Goal: Information Seeking & Learning: Find specific fact

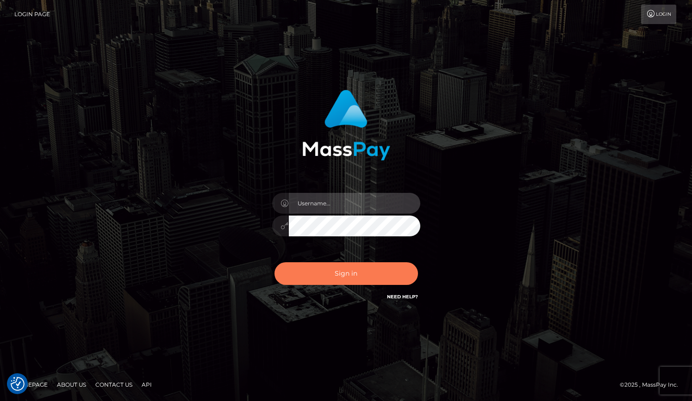
type input "grace.rush"
click at [345, 270] on button "Sign in" at bounding box center [347, 273] width 144 height 23
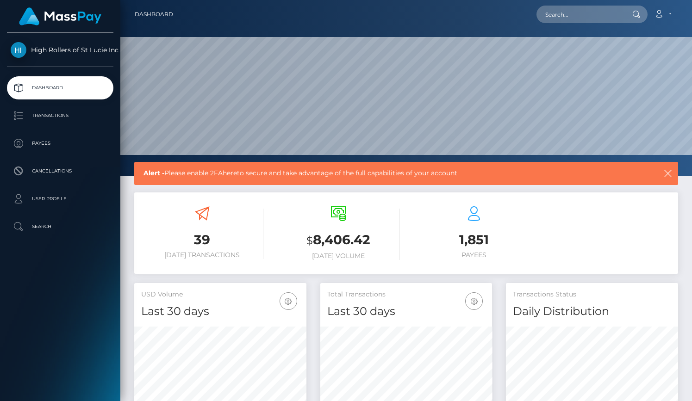
scroll to position [164, 172]
click at [72, 112] on p "Transactions" at bounding box center [60, 116] width 99 height 14
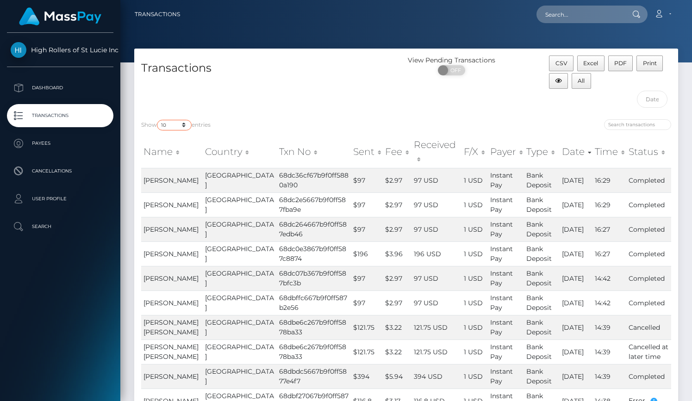
click at [184, 125] on select "10 25 50 100 250 500 1,000 3,500" at bounding box center [174, 125] width 35 height 11
select select "3500"
click at [158, 120] on select "10 25 50 100 250 500 1,000 3,500" at bounding box center [174, 125] width 35 height 11
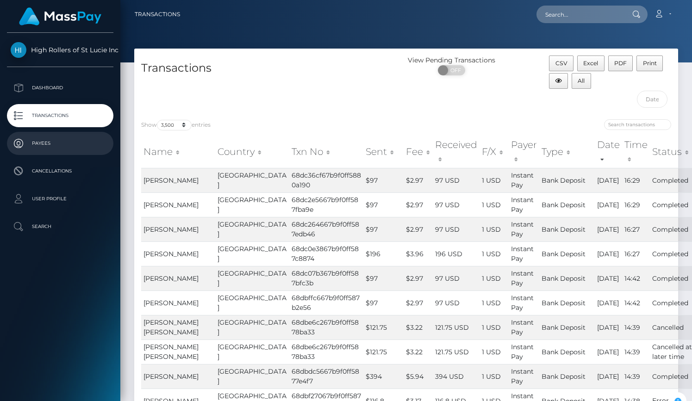
click at [45, 144] on p "Payees" at bounding box center [60, 144] width 99 height 14
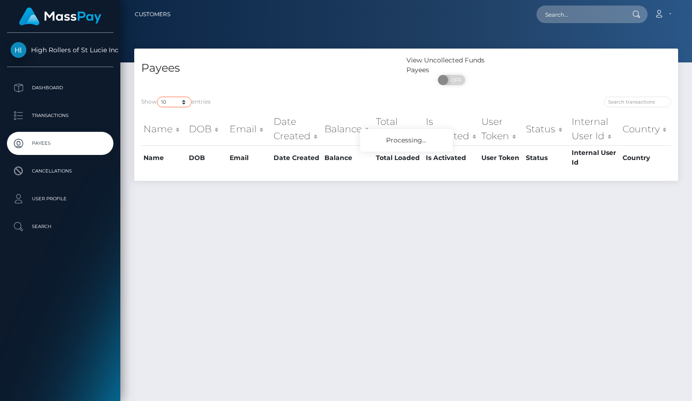
click at [184, 100] on select "10 25 50 100 250" at bounding box center [174, 102] width 35 height 11
select select "250"
click at [158, 97] on select "10 25 50 100 250" at bounding box center [174, 102] width 35 height 11
click at [281, 71] on h4 "Payees" at bounding box center [270, 68] width 258 height 16
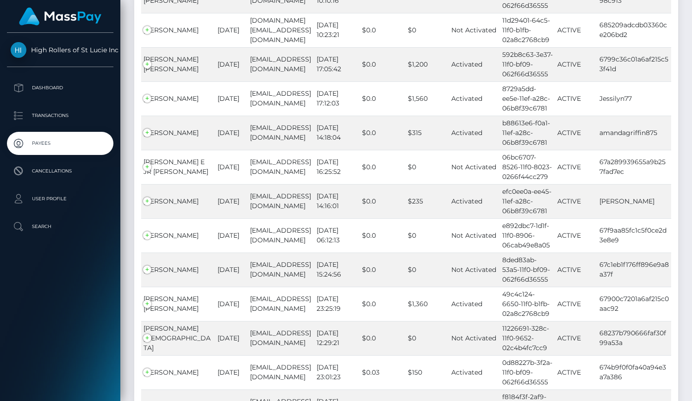
scroll to position [8484, 0]
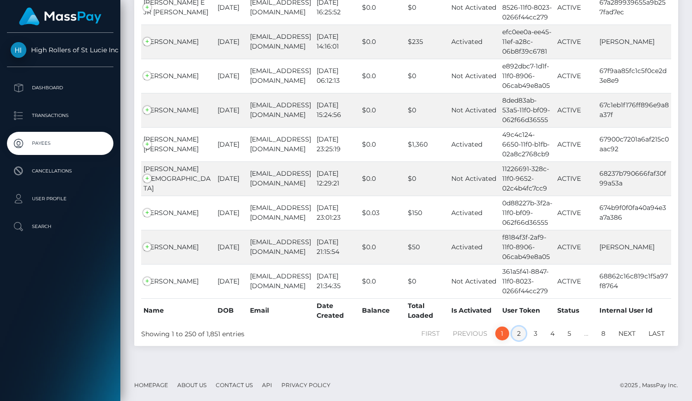
click at [521, 335] on link "2" at bounding box center [519, 334] width 14 height 14
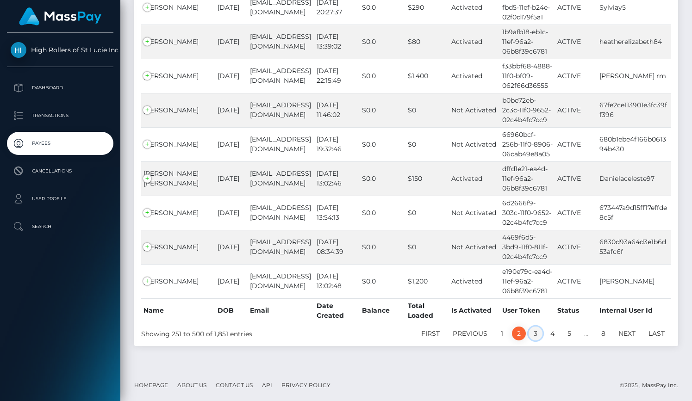
click at [533, 337] on link "3" at bounding box center [536, 334] width 14 height 14
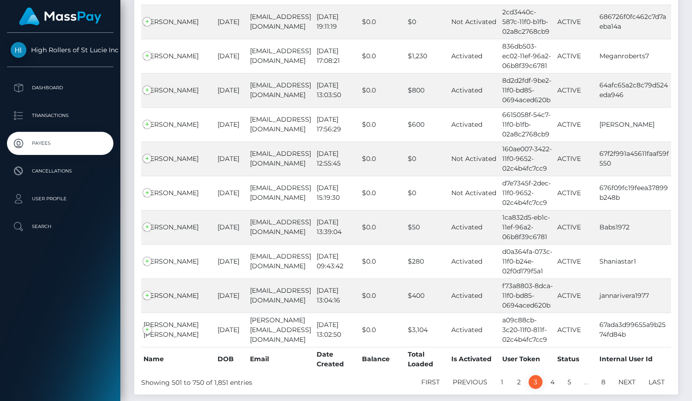
scroll to position [8411, 0]
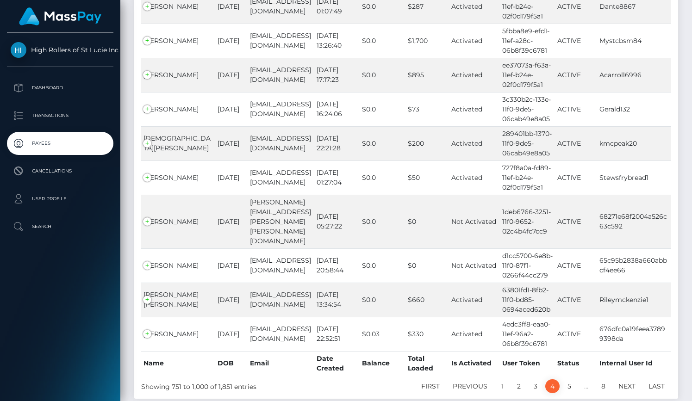
scroll to position [8421, 0]
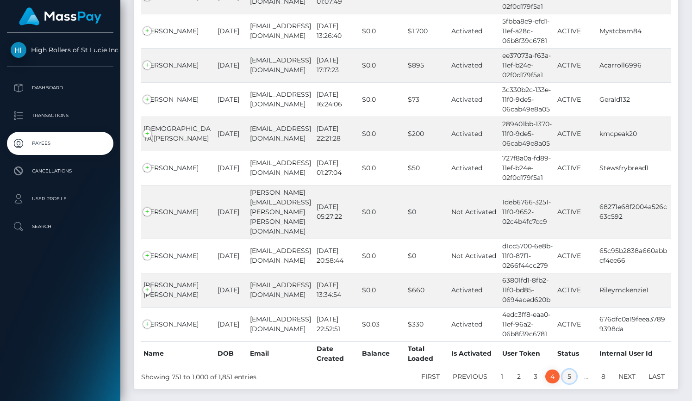
click at [573, 370] on link "5" at bounding box center [569, 377] width 14 height 14
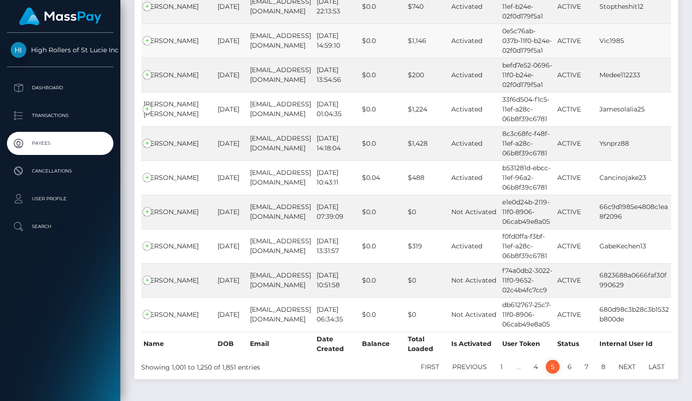
scroll to position [8450, 0]
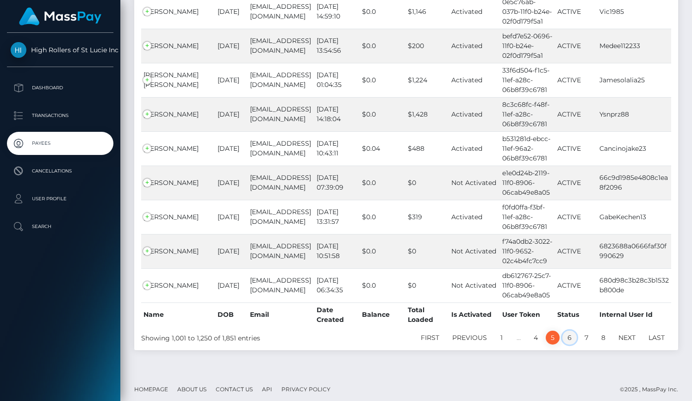
click at [571, 337] on link "6" at bounding box center [569, 338] width 14 height 14
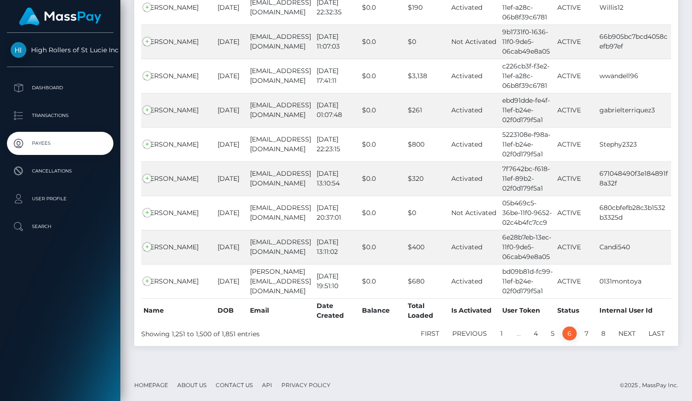
scroll to position [8421, 0]
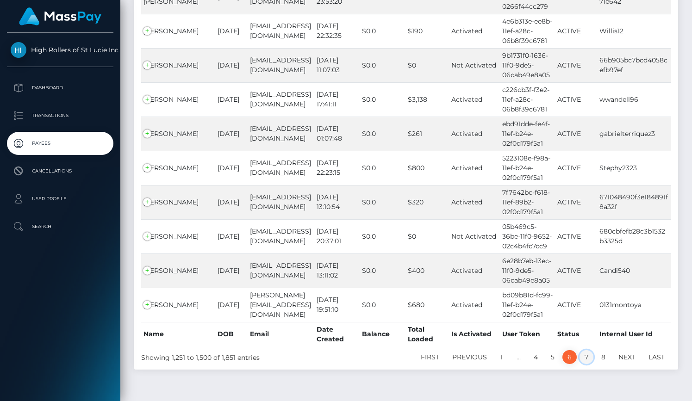
click at [584, 350] on link "7" at bounding box center [587, 357] width 14 height 14
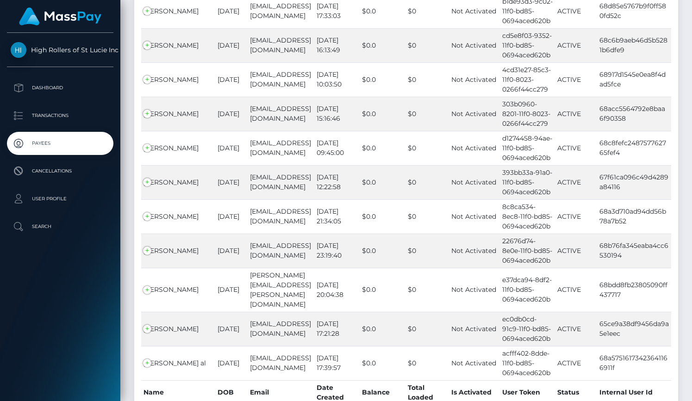
scroll to position [8441, 0]
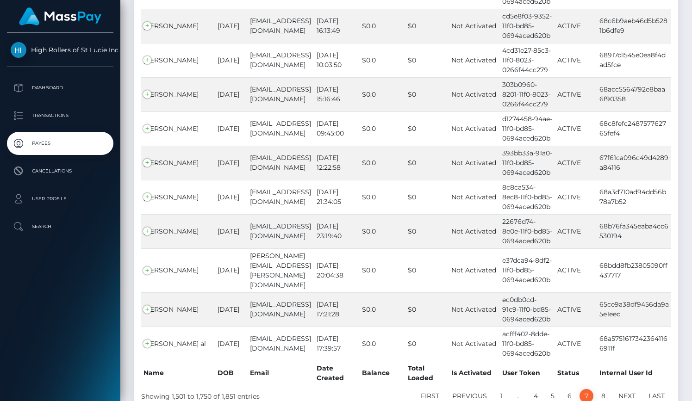
click at [596, 389] on li "8" at bounding box center [603, 396] width 17 height 14
click at [604, 389] on link "8" at bounding box center [603, 396] width 14 height 14
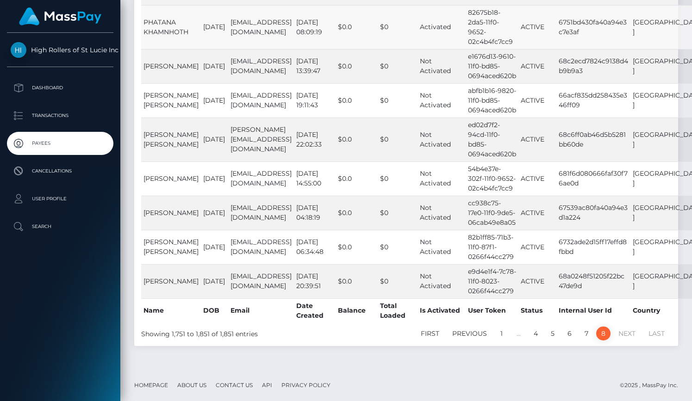
scroll to position [798, 0]
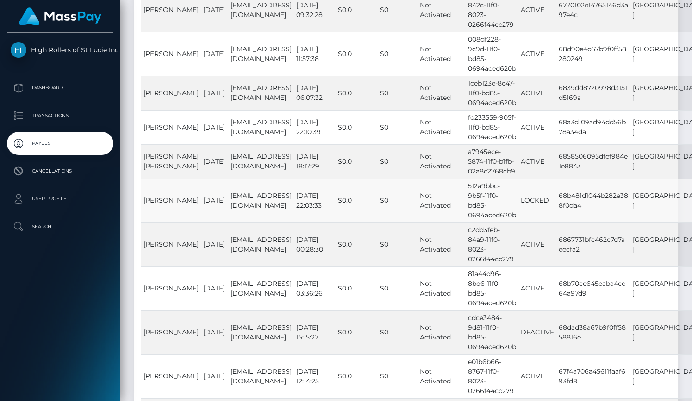
click at [248, 209] on td "[EMAIL_ADDRESS][DOMAIN_NAME]" at bounding box center [261, 201] width 66 height 44
drag, startPoint x: 248, startPoint y: 209, endPoint x: 223, endPoint y: 201, distance: 26.2
click at [228, 200] on td "[EMAIL_ADDRESS][DOMAIN_NAME]" at bounding box center [261, 201] width 66 height 44
click at [181, 200] on td "[PERSON_NAME]" at bounding box center [171, 201] width 60 height 44
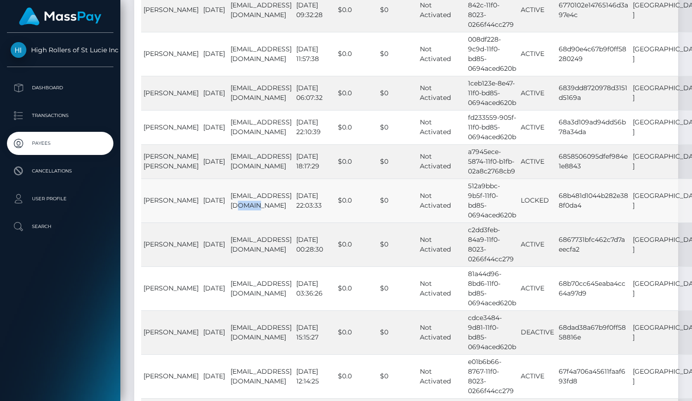
click at [184, 199] on td "[PERSON_NAME]" at bounding box center [171, 201] width 60 height 44
click at [180, 201] on td "[PERSON_NAME]" at bounding box center [171, 201] width 60 height 44
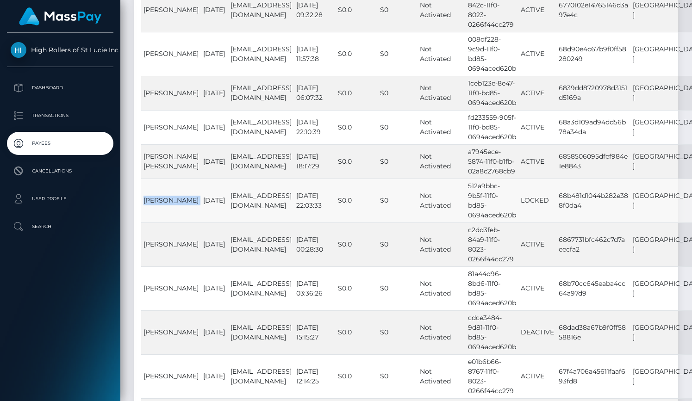
click at [180, 201] on td "[PERSON_NAME]" at bounding box center [171, 201] width 60 height 44
copy td "[PERSON_NAME]"
click at [563, 189] on td "68b481d1044b282e388f0da4" at bounding box center [593, 201] width 74 height 44
click at [564, 195] on td "68b481d1044b282e388f0da4" at bounding box center [593, 201] width 74 height 44
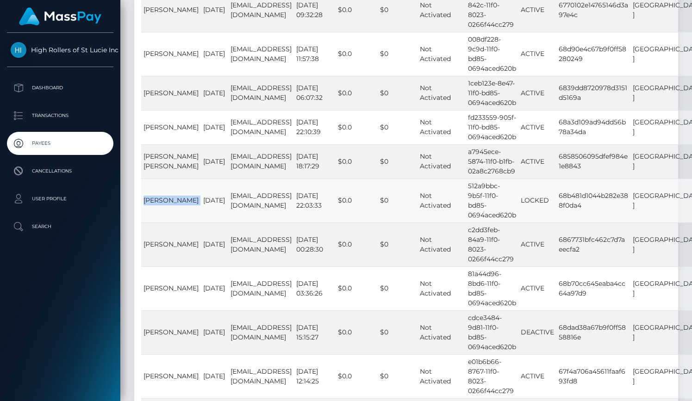
click at [564, 195] on td "68b481d1044b282e388f0da4" at bounding box center [593, 201] width 74 height 44
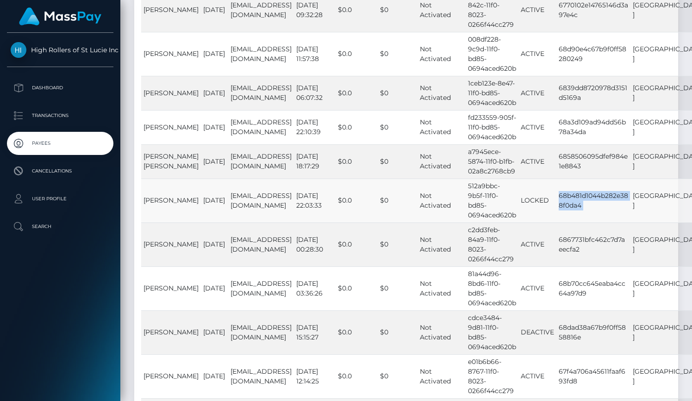
copy td "68b481d1044b282e388f0da4"
